Goal: Information Seeking & Learning: Learn about a topic

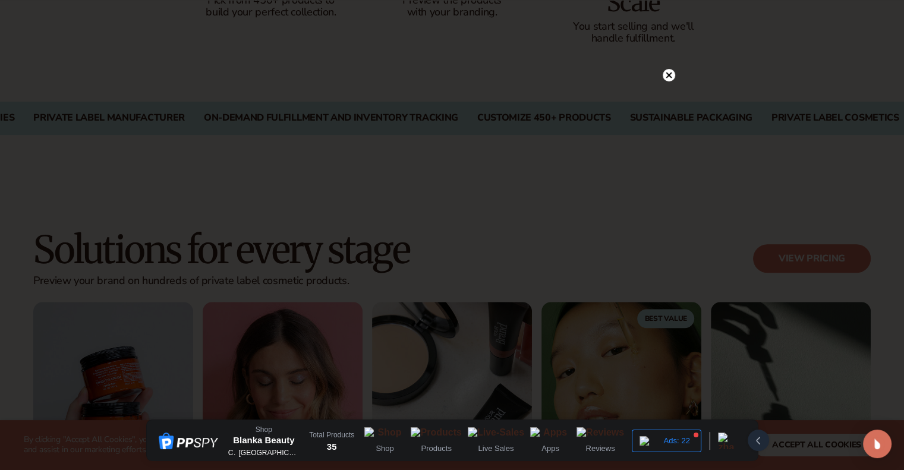
scroll to position [951, 0]
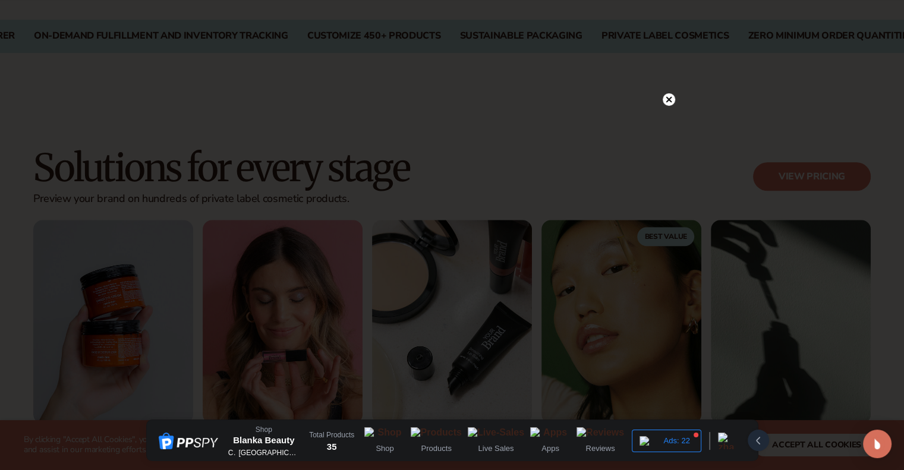
click at [675, 96] on div at bounding box center [452, 235] width 904 height 470
click at [671, 97] on icon at bounding box center [669, 100] width 6 height 6
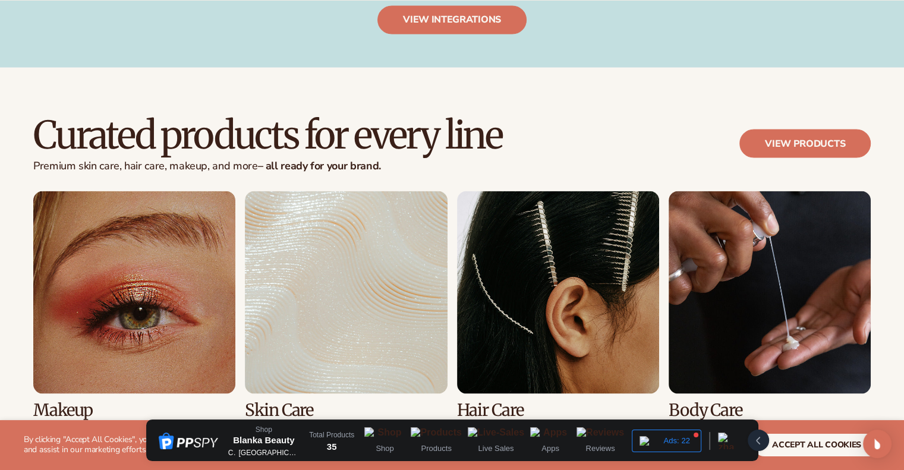
scroll to position [2259, 0]
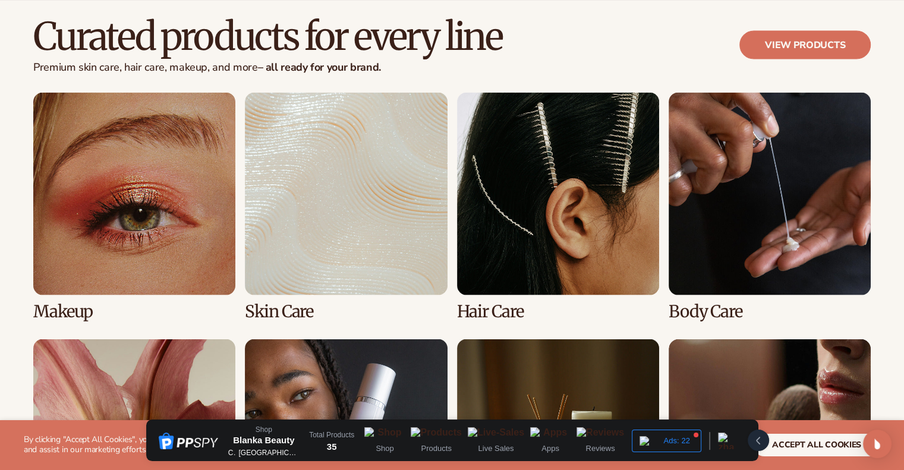
click at [369, 175] on link "2 / 8" at bounding box center [346, 206] width 202 height 228
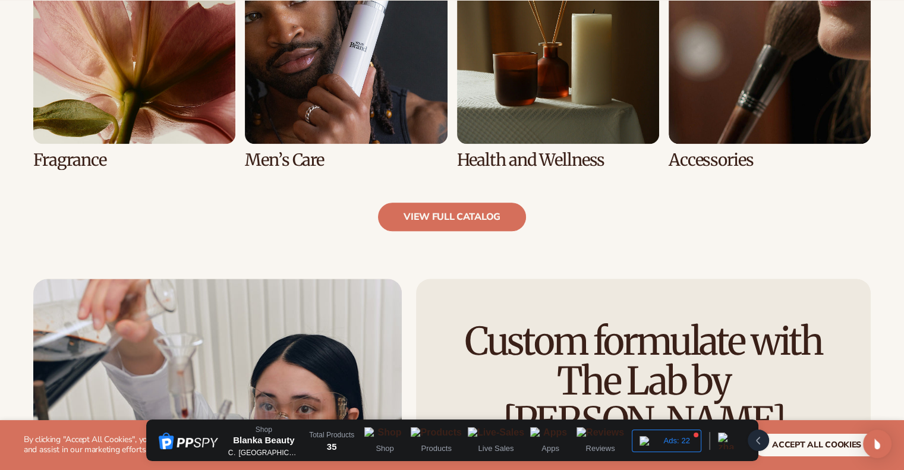
scroll to position [1427, 0]
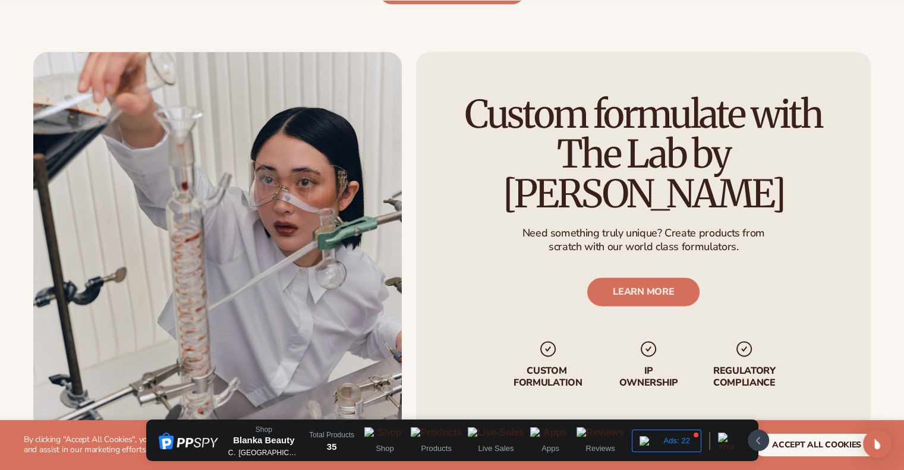
click at [764, 437] on div at bounding box center [758, 440] width 21 height 21
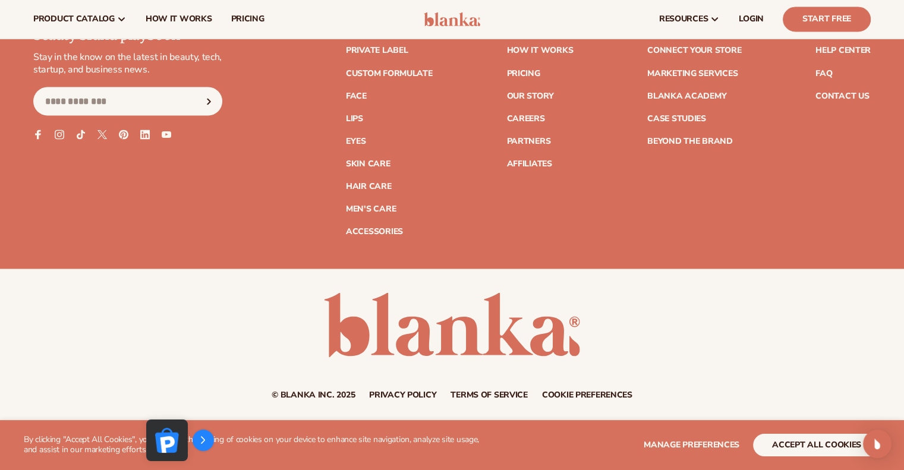
scroll to position [2083, 0]
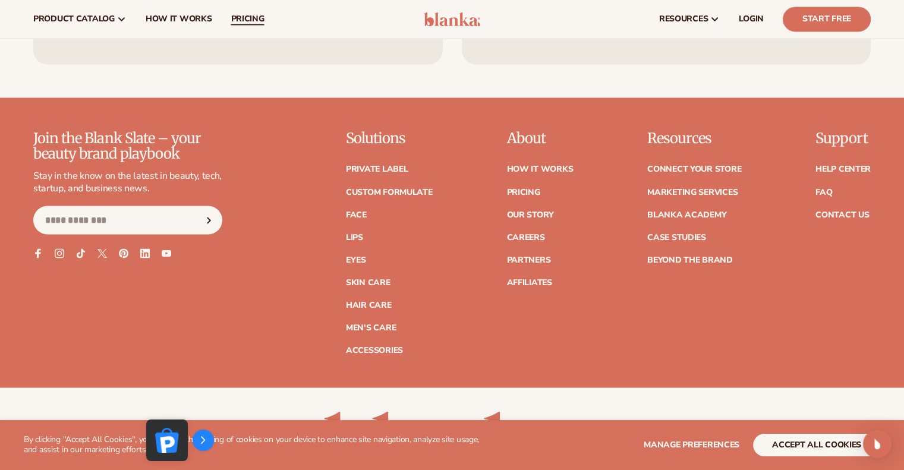
click at [253, 18] on span "pricing" at bounding box center [247, 19] width 33 height 10
